Goal: Navigation & Orientation: Go to known website

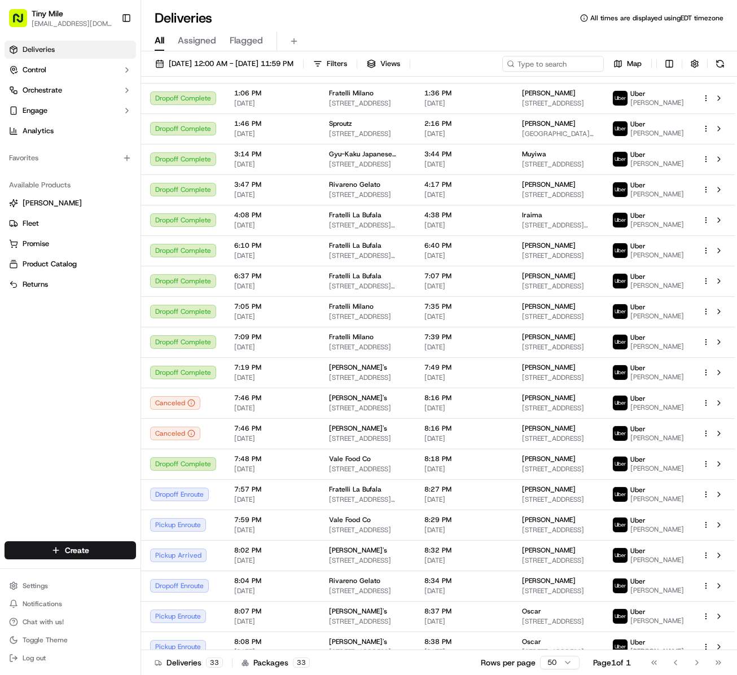
scroll to position [406, 0]
